Goal: Answer question/provide support

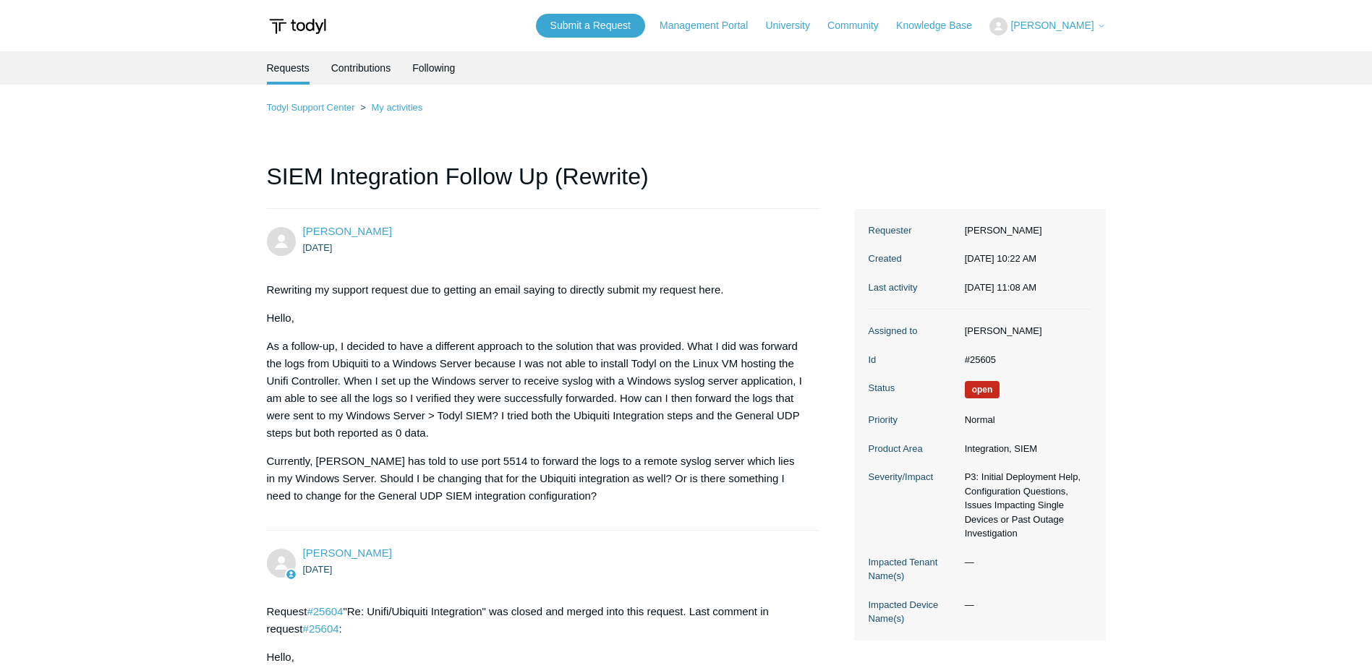
drag, startPoint x: 977, startPoint y: 425, endPoint x: 935, endPoint y: -17, distance: 444.6
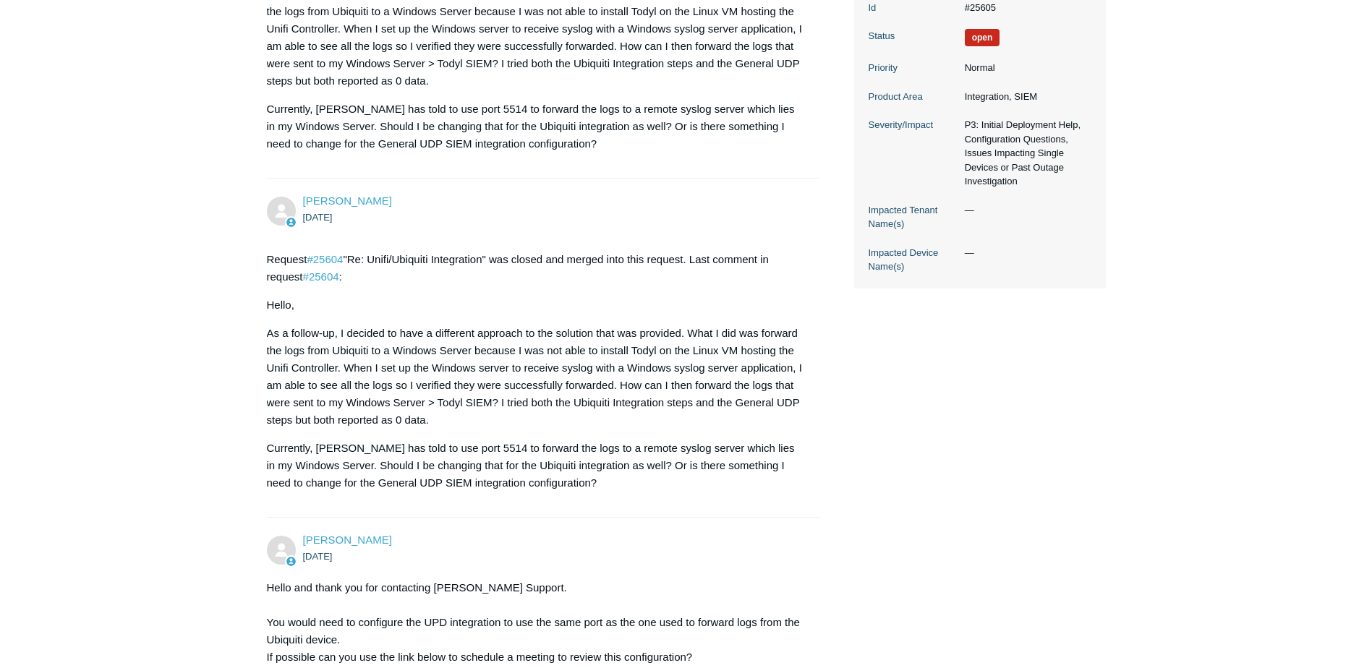
scroll to position [434, 0]
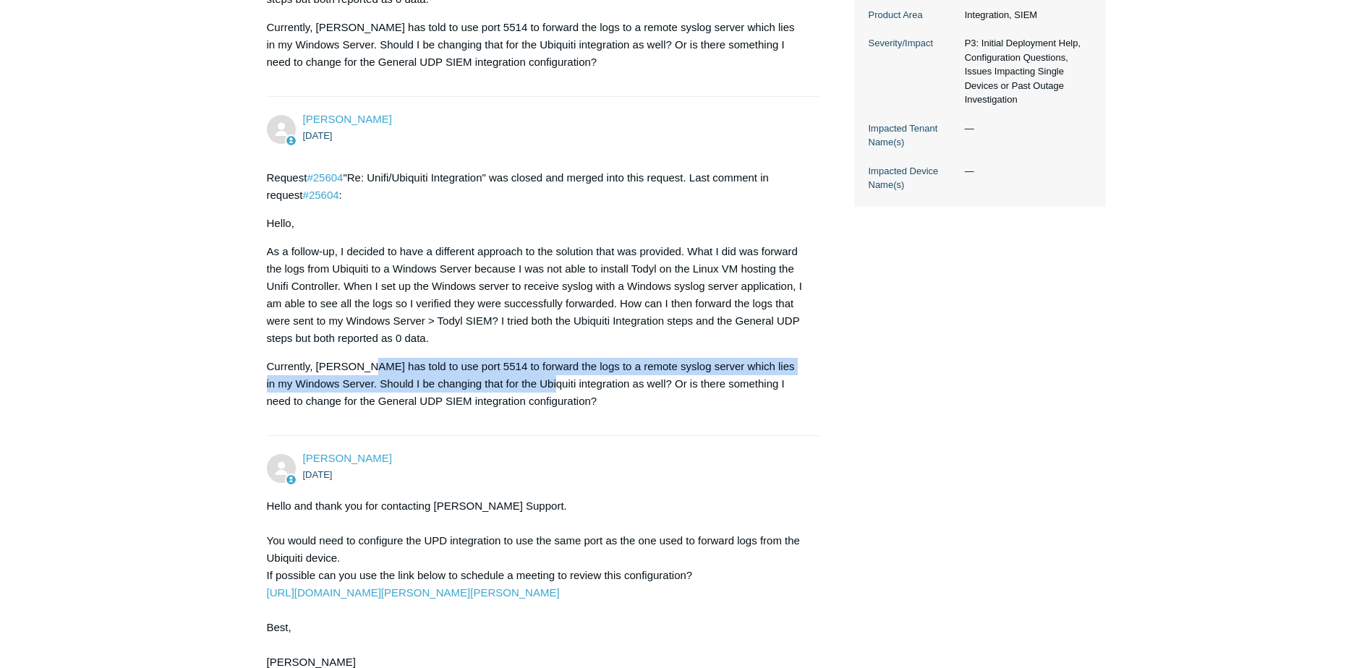
drag, startPoint x: 362, startPoint y: 373, endPoint x: 548, endPoint y: 390, distance: 186.6
click at [548, 390] on p "Currently, Ubiquiti has told to use port 5514 to forward the logs to a remote s…" at bounding box center [537, 384] width 540 height 52
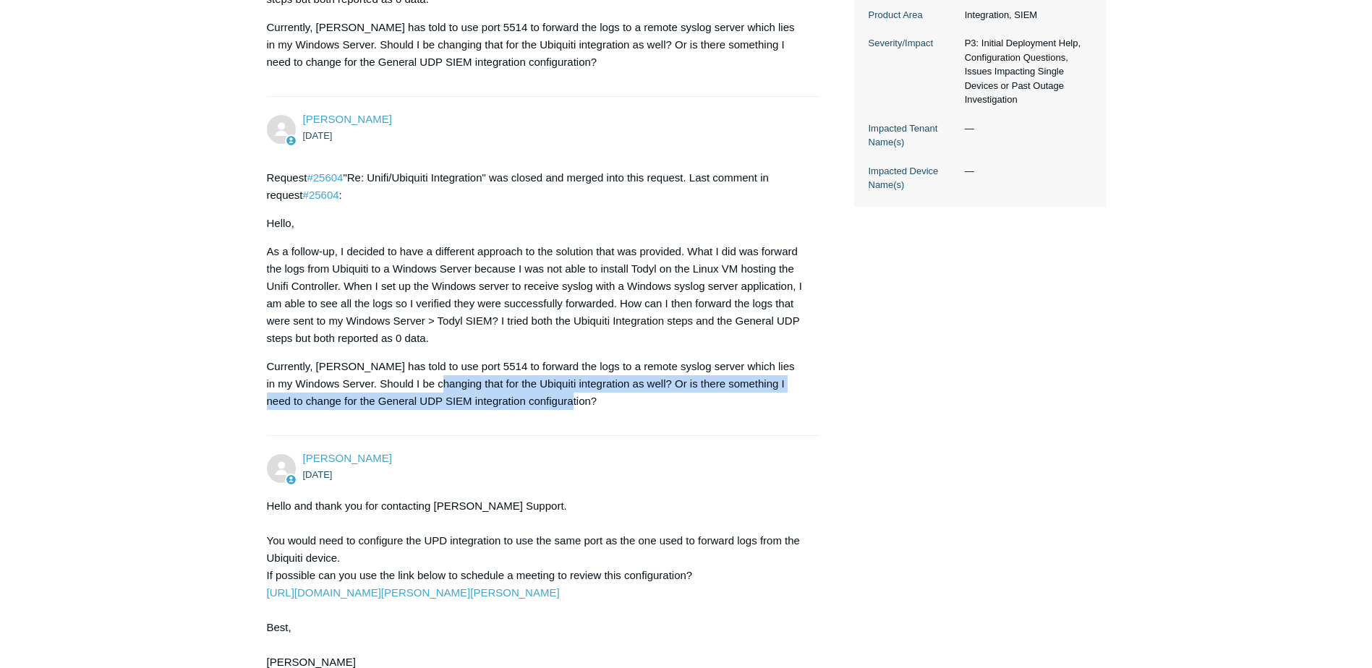
drag, startPoint x: 617, startPoint y: 399, endPoint x: 441, endPoint y: 392, distance: 175.9
click at [441, 392] on p "Currently, Ubiquiti has told to use port 5514 to forward the logs to a remote s…" at bounding box center [537, 384] width 540 height 52
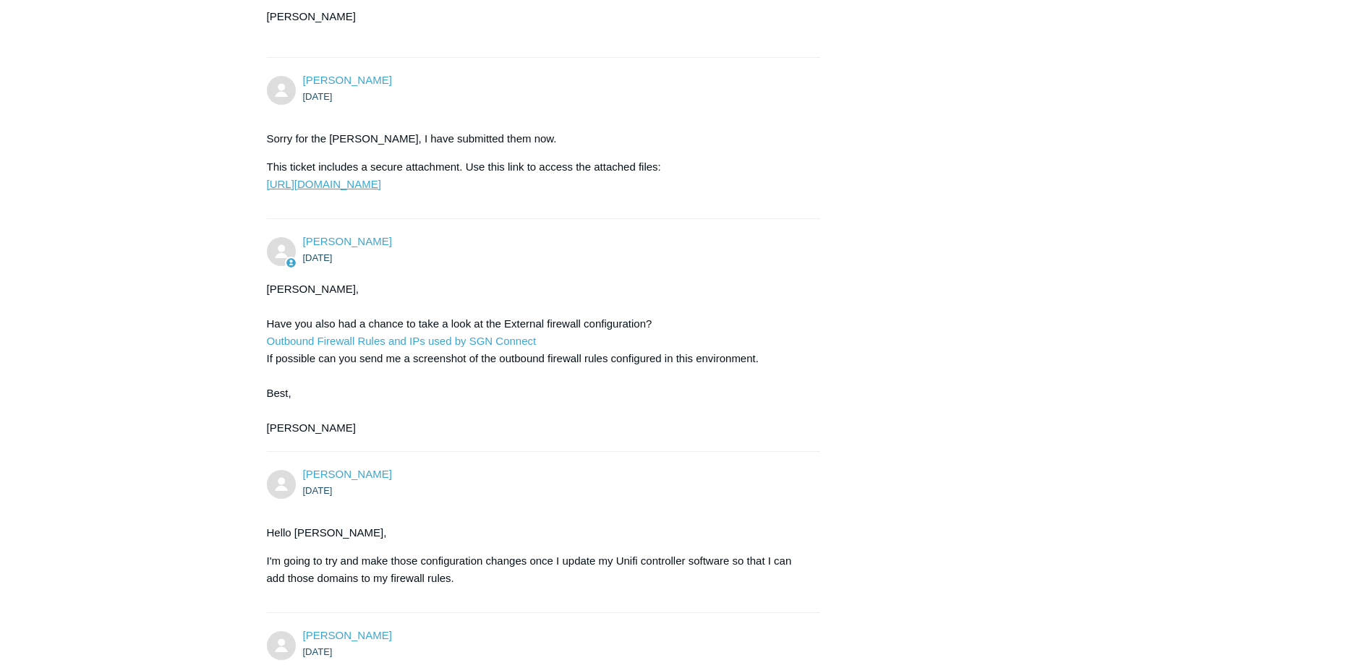
scroll to position [1664, 0]
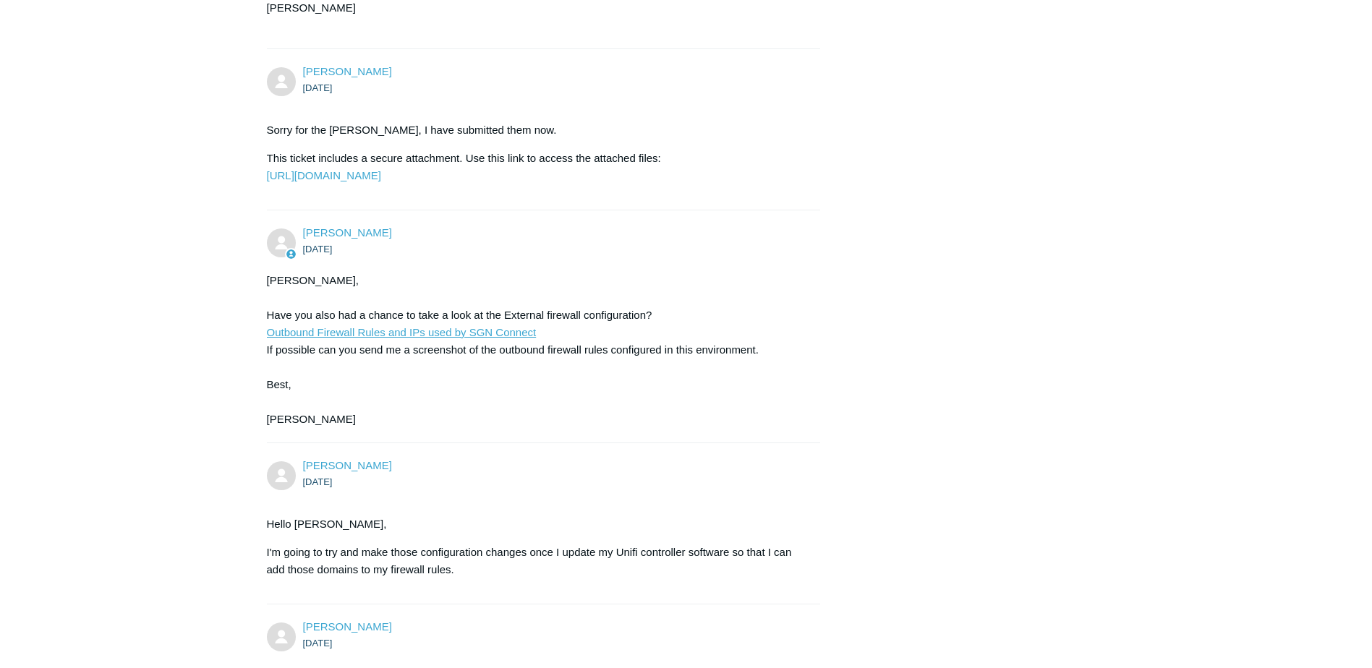
click at [457, 339] on link "Outbound Firewall Rules and IPs used by SGN Connect" at bounding box center [402, 332] width 270 height 12
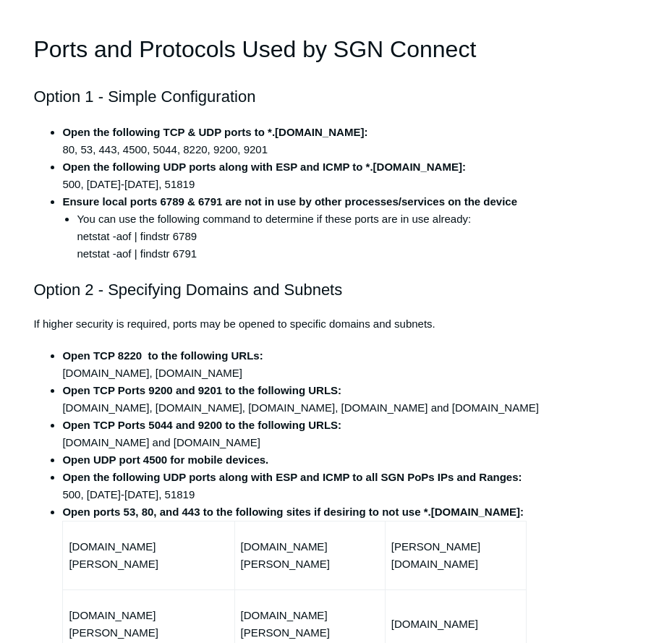
scroll to position [362, 0]
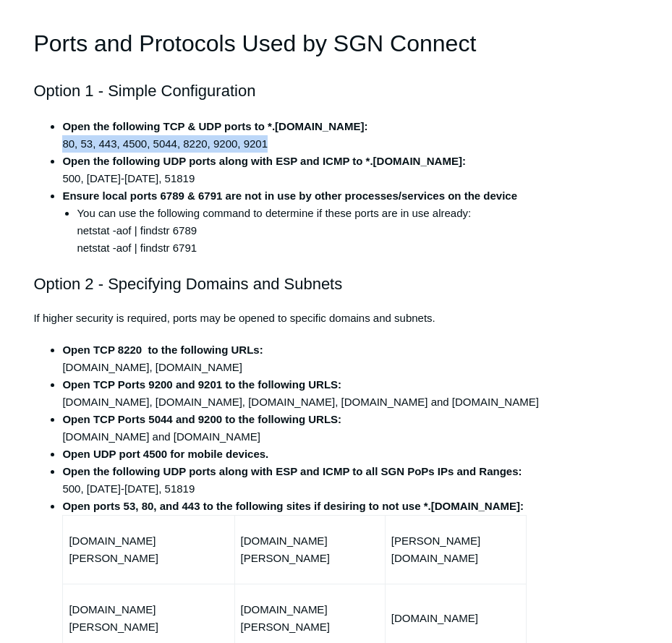
drag, startPoint x: 215, startPoint y: 148, endPoint x: 45, endPoint y: 150, distance: 170.0
copy li "80, 53, 443, 4500, 5044, 8220, 9200, 9201"
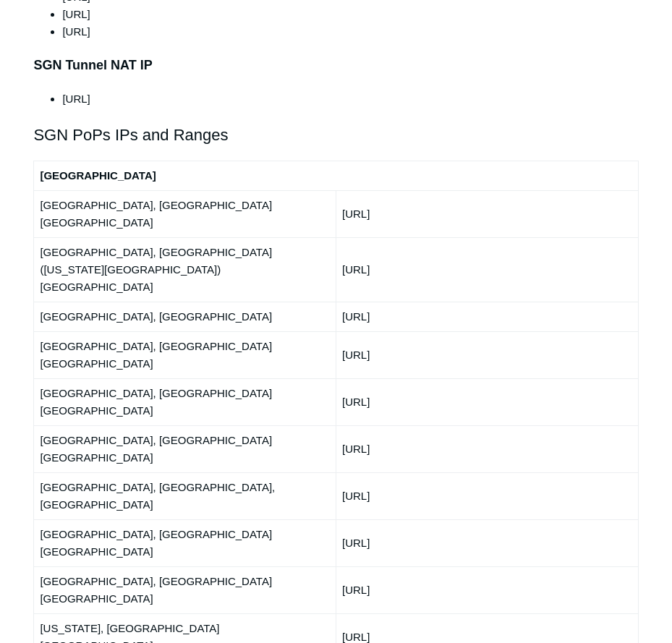
scroll to position [1664, 0]
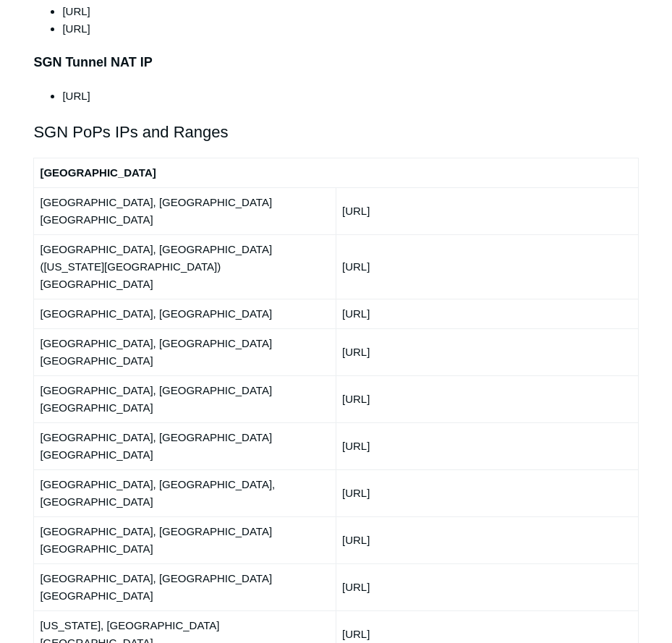
drag, startPoint x: 345, startPoint y: 149, endPoint x: 473, endPoint y: 258, distance: 167.8
click at [473, 376] on td "150.252.240.0/24" at bounding box center [487, 399] width 302 height 47
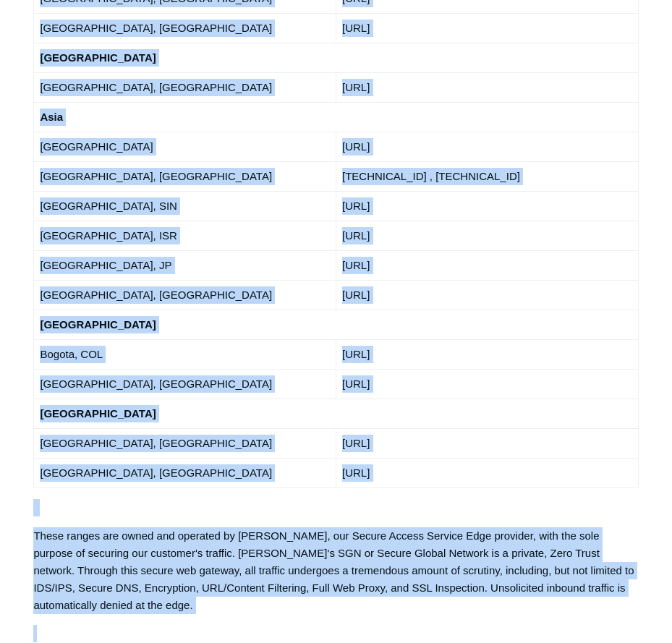
scroll to position [2676, 0]
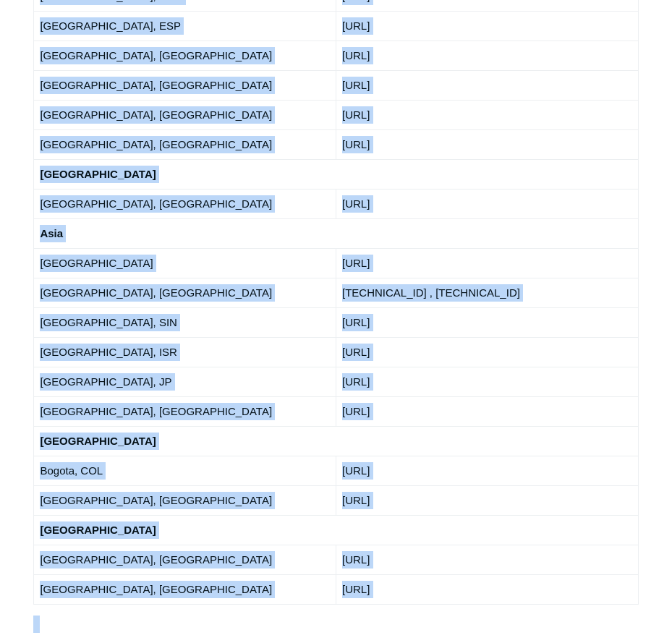
drag, startPoint x: 41, startPoint y: 146, endPoint x: 448, endPoint y: 288, distance: 431.2
copy tbody "Atlanta, GA USA 192.111.95.0/24 Ashburn, VA (Washington DC) USA 216.41.226.0/24…"
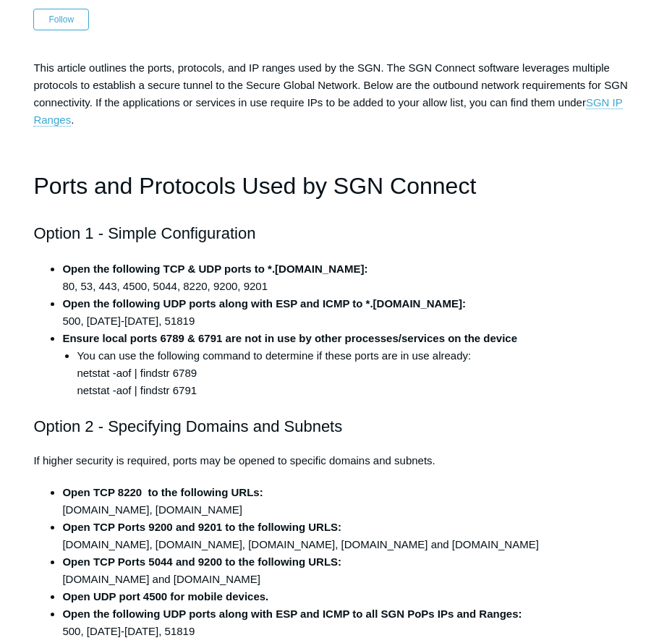
scroll to position [217, 0]
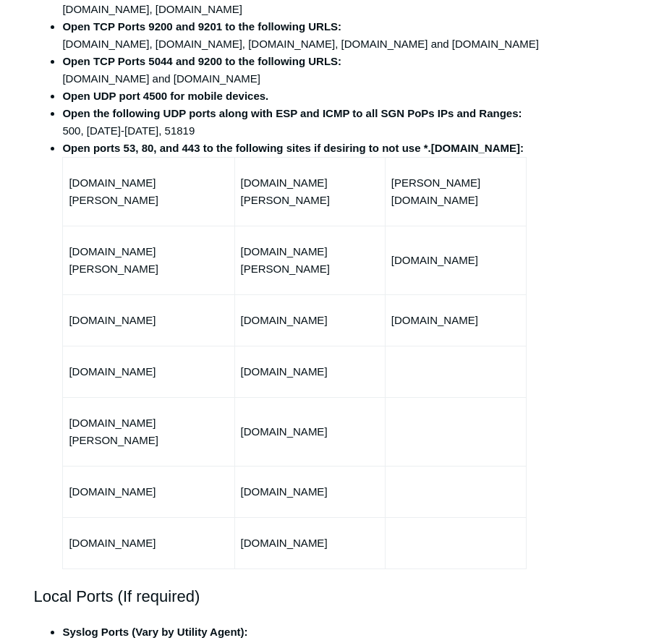
scroll to position [723, 0]
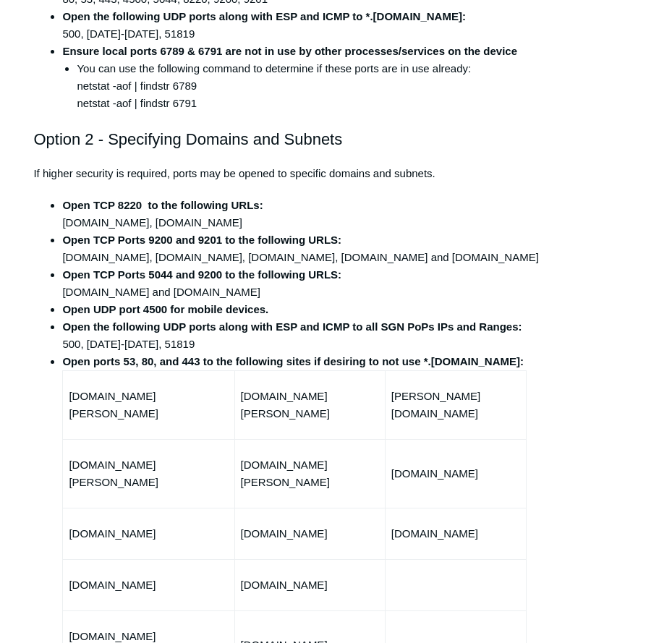
click at [182, 281] on li "Open TCP Ports 5044 and 9200 to the following URLS: stasher.todyl.com and stash…" at bounding box center [350, 283] width 576 height 35
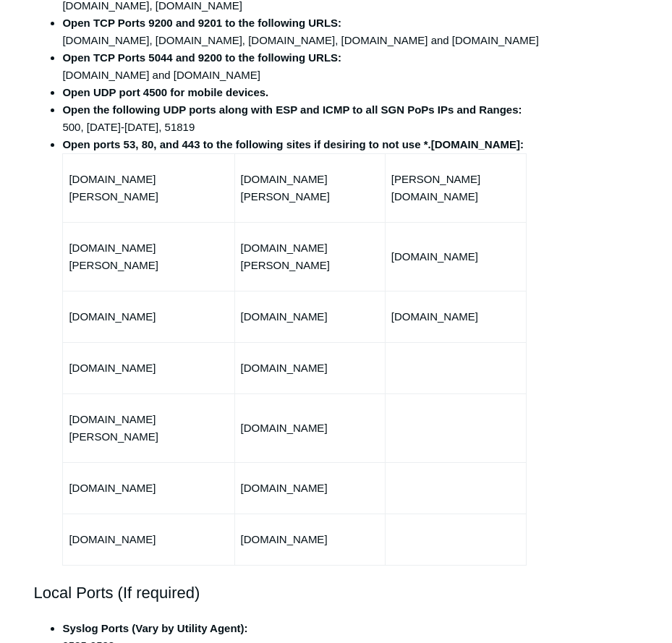
drag, startPoint x: 336, startPoint y: 487, endPoint x: 69, endPoint y: 184, distance: 403.9
click at [69, 184] on tbody "agent-rpc.ulysses.todyl.com fleet.ulysses.todyl.com ulysses.todyl.com agent.uly…" at bounding box center [295, 360] width 464 height 412
copy tbody "agent-rpc.ulysses.todyl.com fleet.ulysses.todyl.com ulysses.todyl.com agent.uly…"
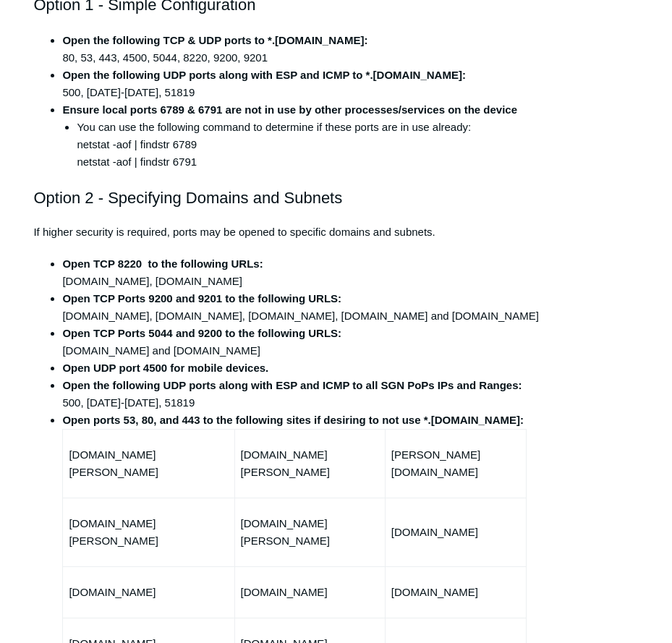
scroll to position [289, 0]
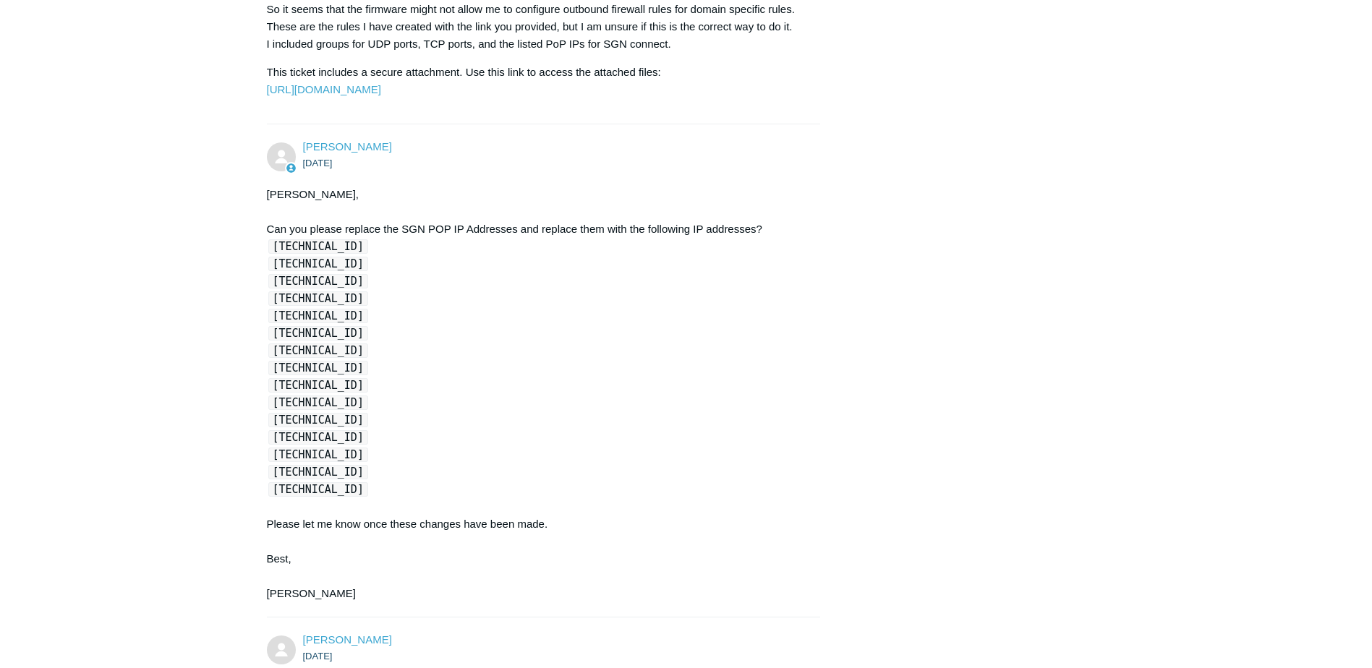
scroll to position [2315, 0]
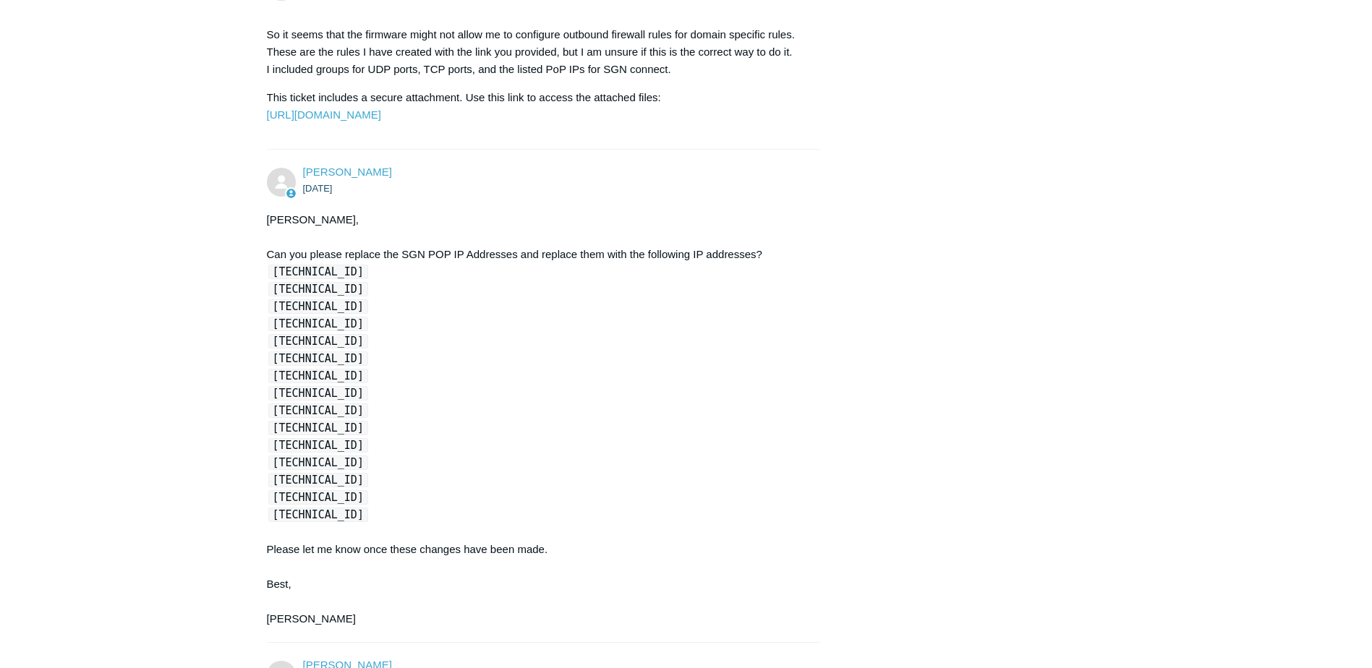
click at [86, 466] on main "Requests Contributions Following Todyl Support Center My activities SIEM Integr…" at bounding box center [686, 521] width 1372 height 5568
click at [331, 135] on section "So it seems that the firmware might not allow me to configure outbound firewall…" at bounding box center [537, 74] width 540 height 119
click at [338, 121] on link "https://todyl.sendsafely.com/receive/?thread=3EX6-3LG0&packageCode=vYe9hz98L8yO…" at bounding box center [324, 115] width 114 height 12
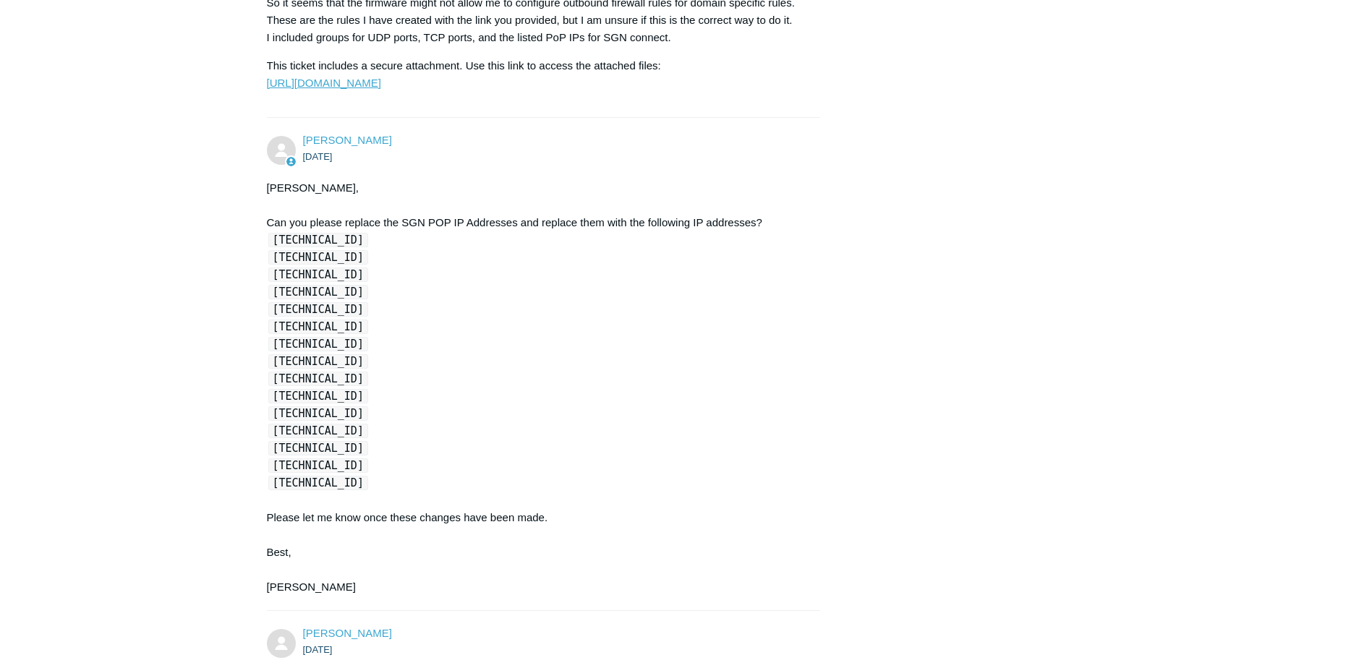
scroll to position [2387, 0]
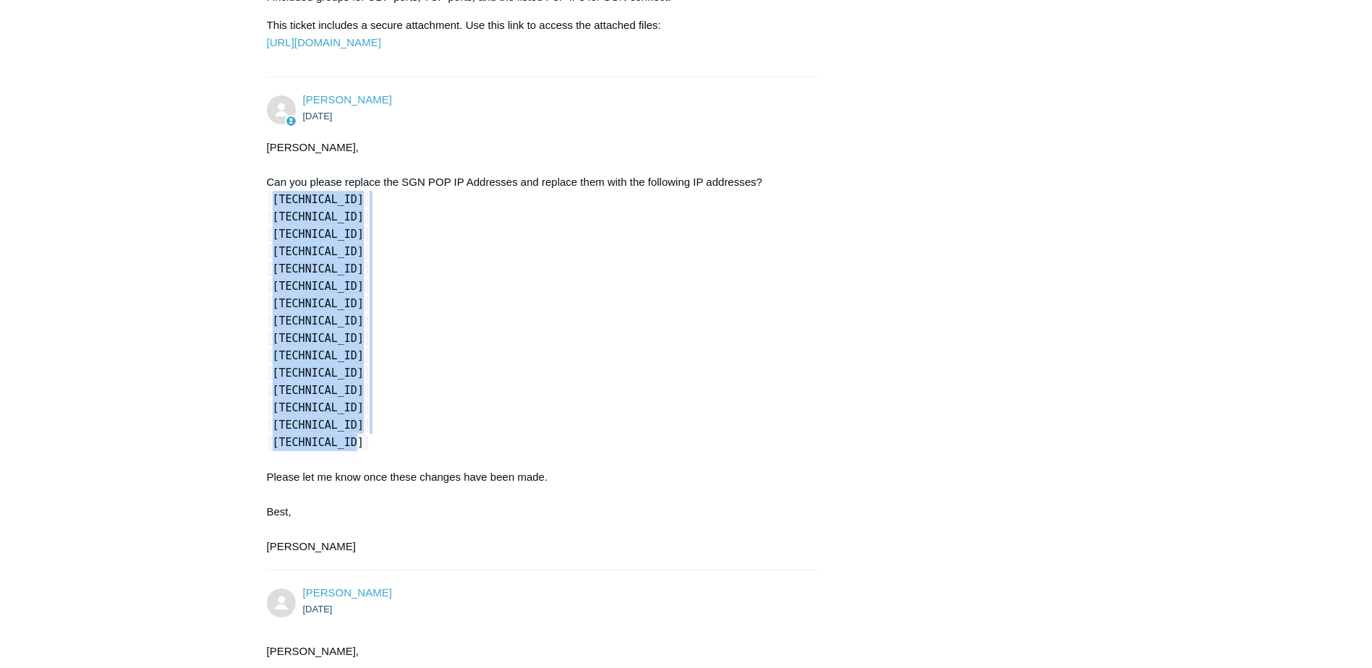
drag, startPoint x: 367, startPoint y: 517, endPoint x: 266, endPoint y: 273, distance: 264.0
click at [267, 273] on div "Rick, Can you please replace the SGN POP IP Addresses and replace them with the…" at bounding box center [537, 347] width 540 height 417
copy div "172.64.145.45 104.18.42.211 23.22.32.116 54.225.219.147 44.199.153.188 149.40.5…"
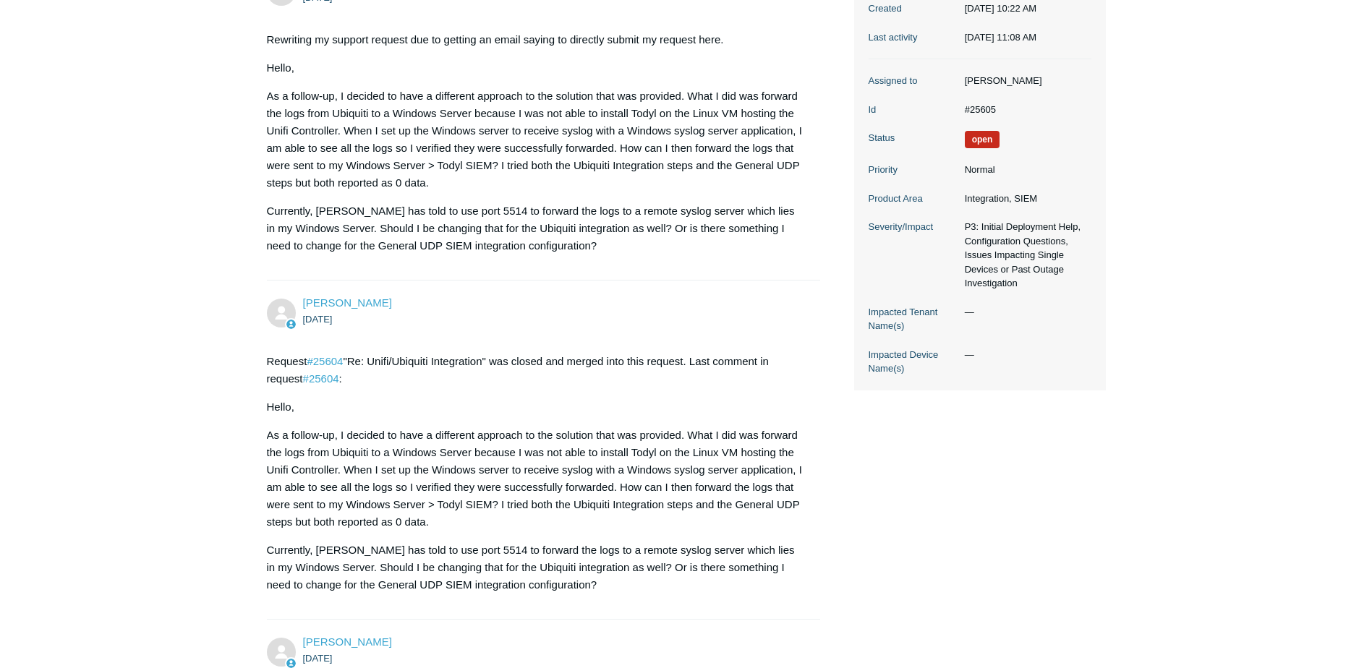
scroll to position [0, 0]
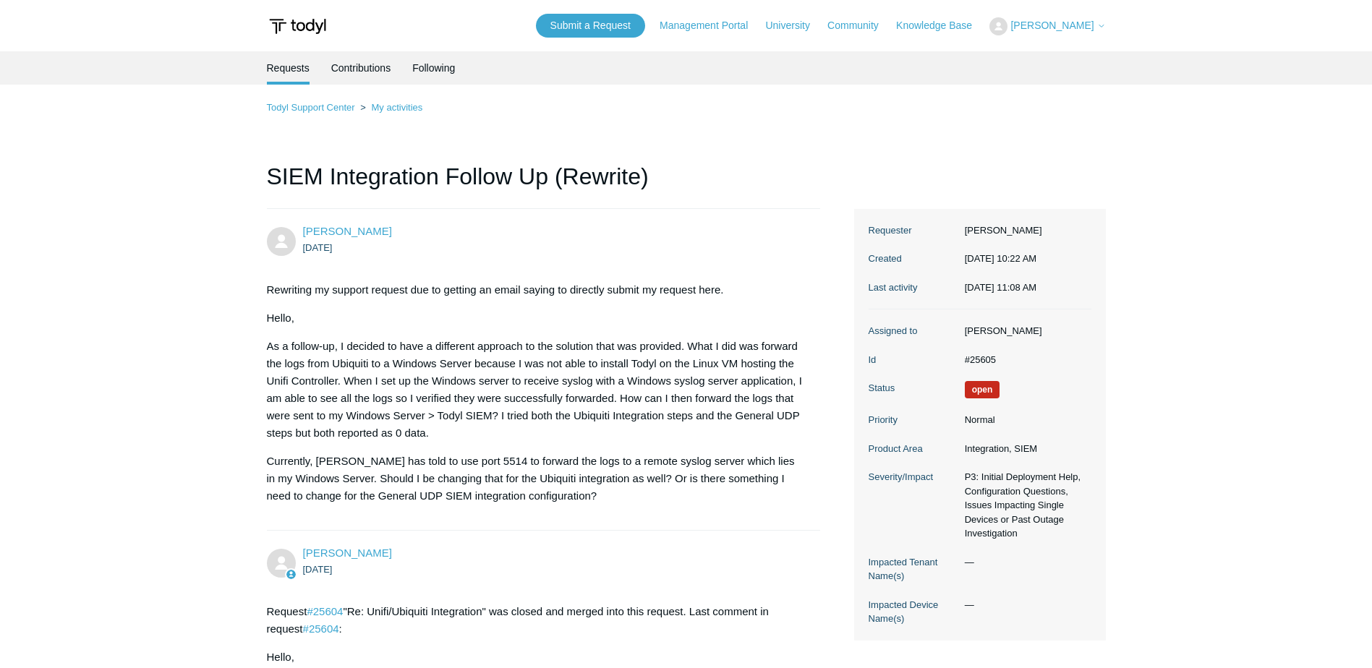
drag, startPoint x: 948, startPoint y: 438, endPoint x: 930, endPoint y: 146, distance: 292.8
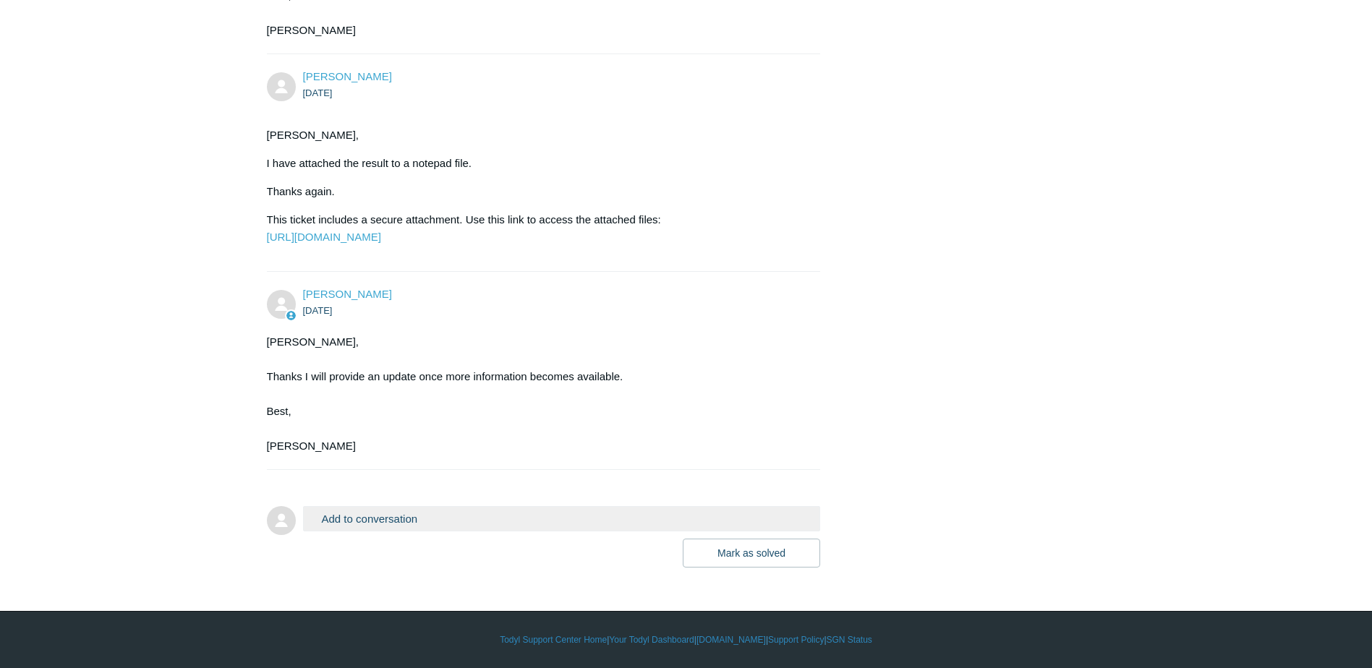
scroll to position [5139, 0]
click at [451, 514] on button "Add to conversation" at bounding box center [562, 518] width 518 height 25
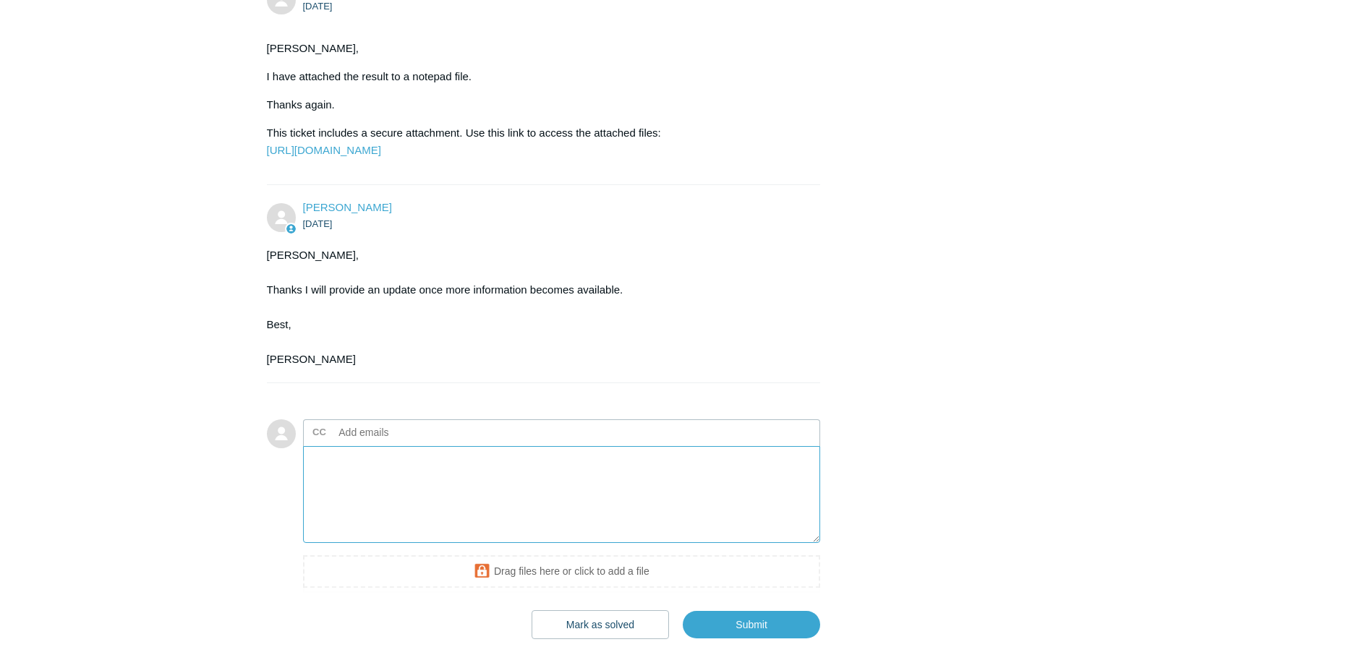
click at [425, 544] on textarea "Add your reply" at bounding box center [562, 495] width 518 height 98
type textarea "H"
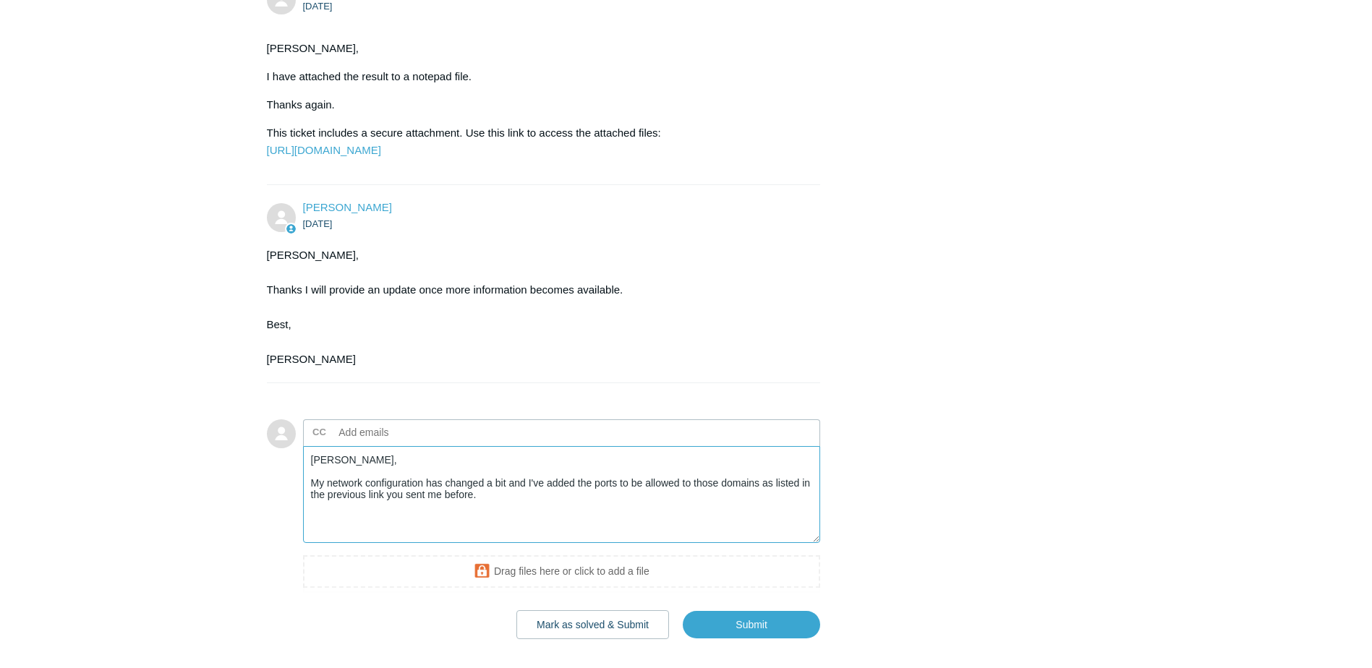
click at [522, 544] on textarea "Kris, My network configuration has changed a bit and I've added the ports to be…" at bounding box center [562, 495] width 518 height 98
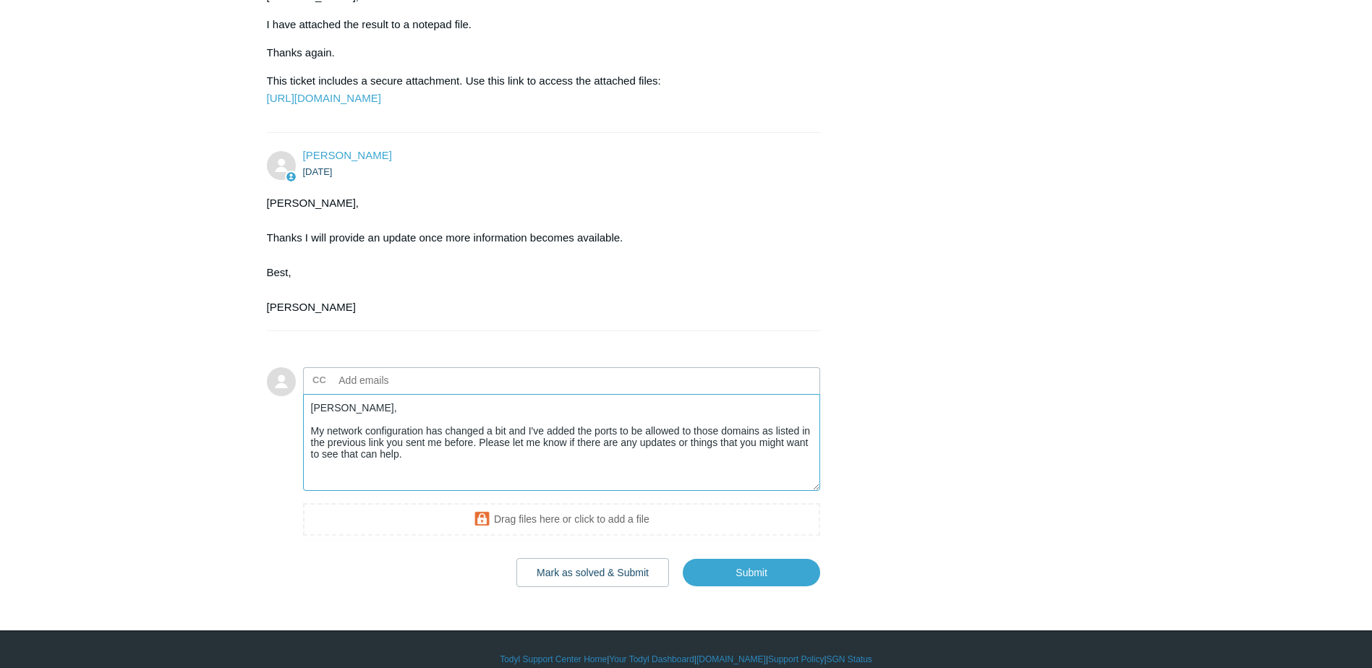
scroll to position [5297, 0]
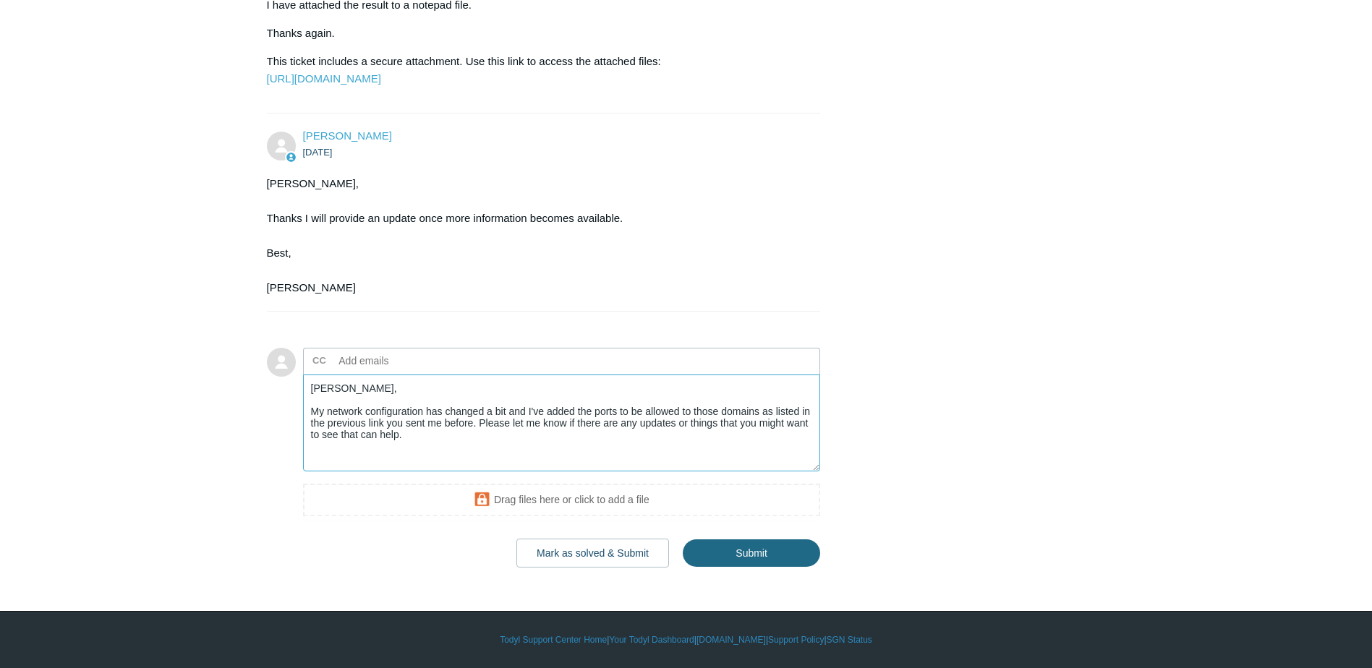
type textarea "Kris, My network configuration has changed a bit and I've added the ports to be…"
click at [721, 544] on input "Submit" at bounding box center [751, 553] width 137 height 29
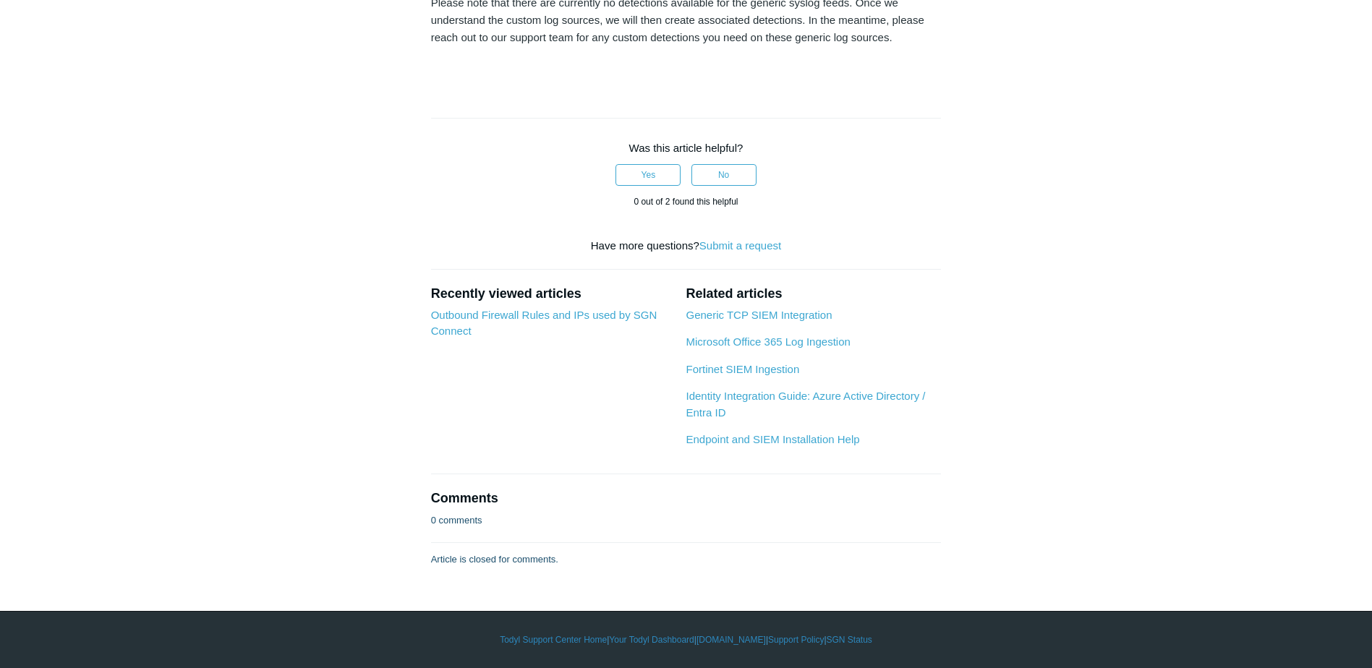
scroll to position [1953, 0]
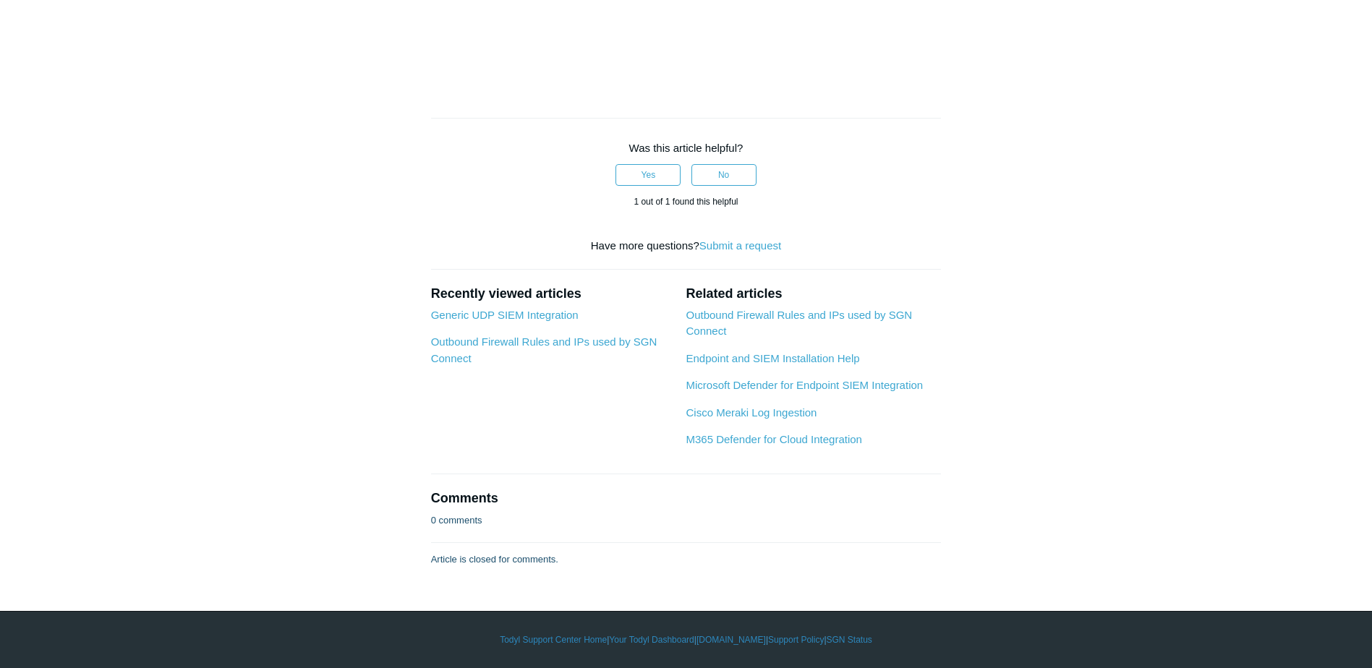
scroll to position [4702, 0]
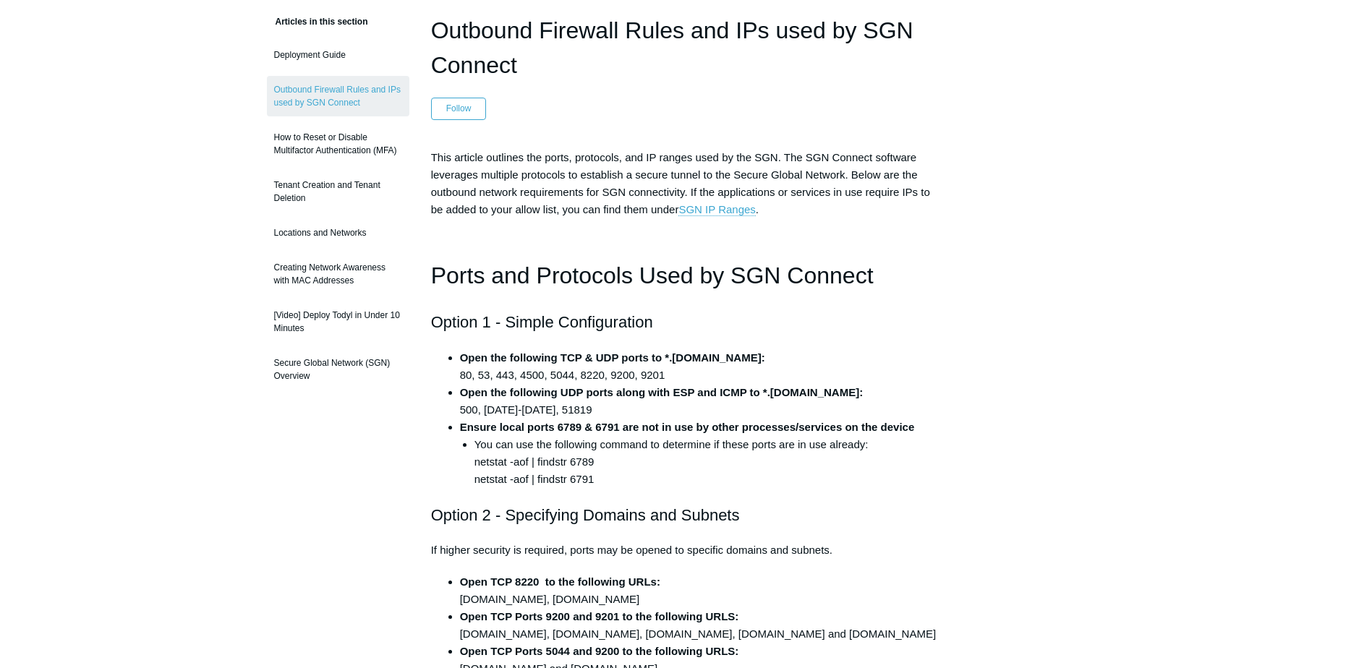
scroll to position [72, 0]
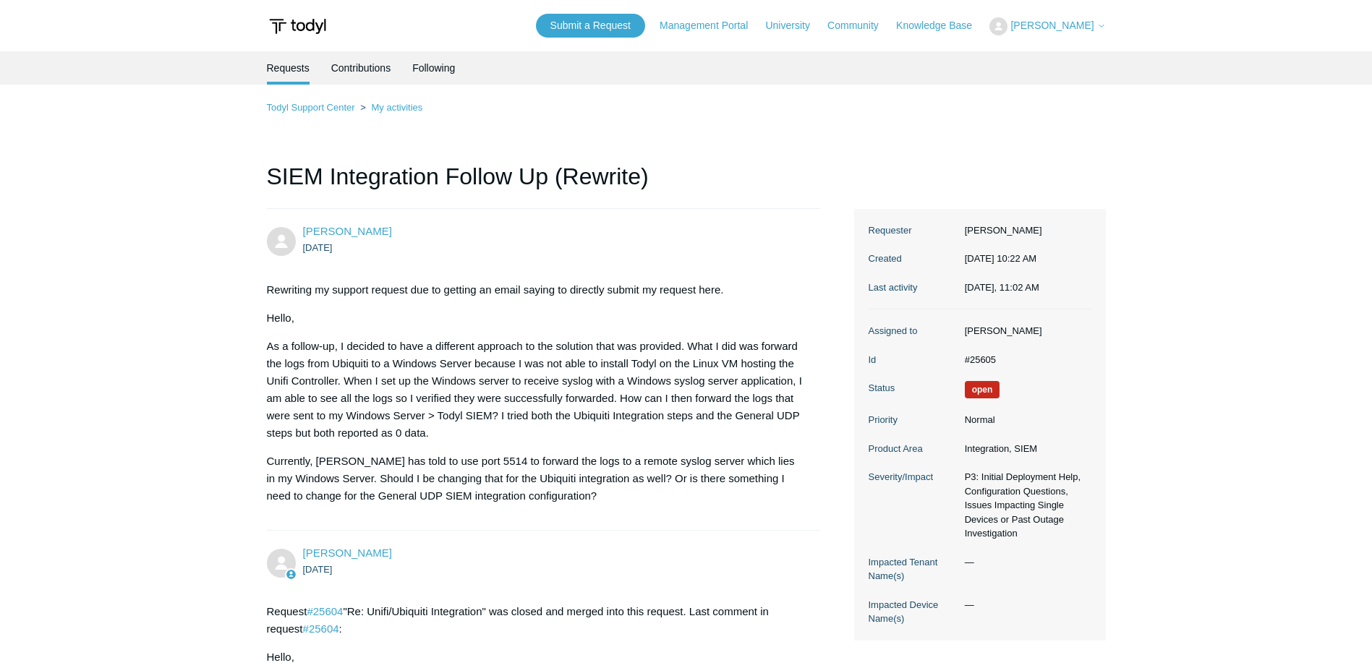
drag, startPoint x: 659, startPoint y: 451, endPoint x: 671, endPoint y: 144, distance: 307.0
drag, startPoint x: 1011, startPoint y: 564, endPoint x: 918, endPoint y: 226, distance: 349.6
click at [312, 109] on link "Todyl Support Center" at bounding box center [311, 107] width 88 height 11
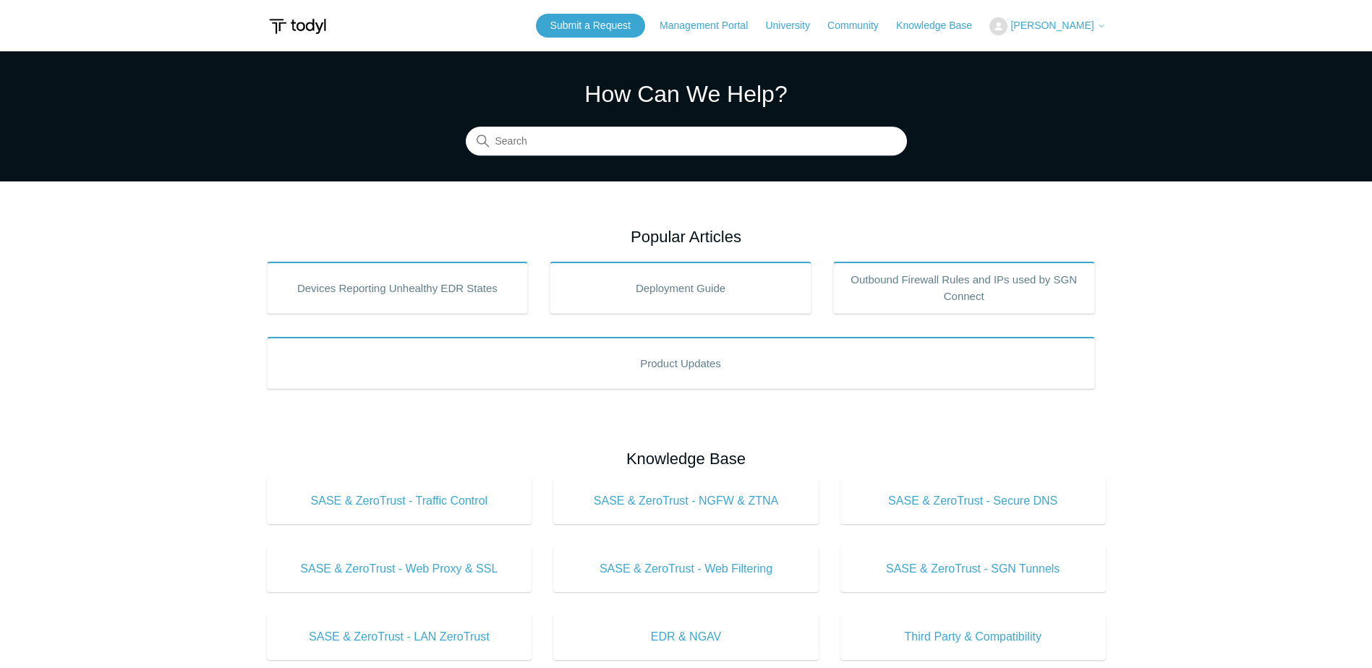
click at [1054, 25] on span "[PERSON_NAME]" at bounding box center [1052, 26] width 83 height 12
click at [1056, 57] on link "My Support Requests" at bounding box center [1060, 56] width 141 height 25
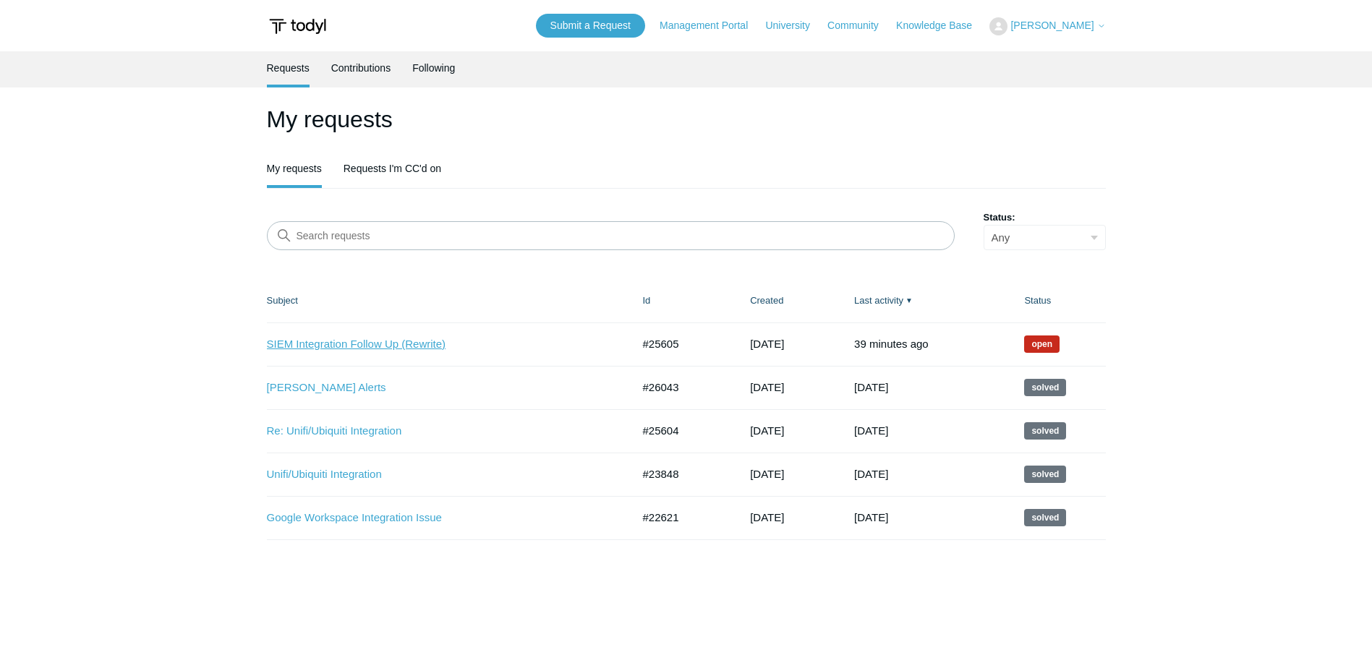
click at [391, 343] on link "SIEM Integration Follow Up (Rewrite)" at bounding box center [439, 344] width 344 height 17
